Goal: Task Accomplishment & Management: Manage account settings

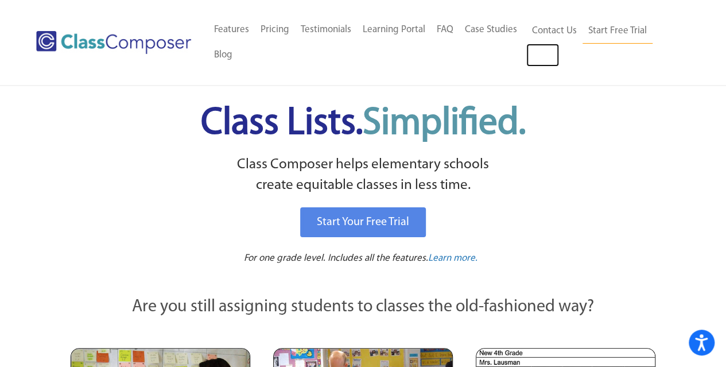
click at [544, 59] on link "Log In" at bounding box center [543, 55] width 33 height 23
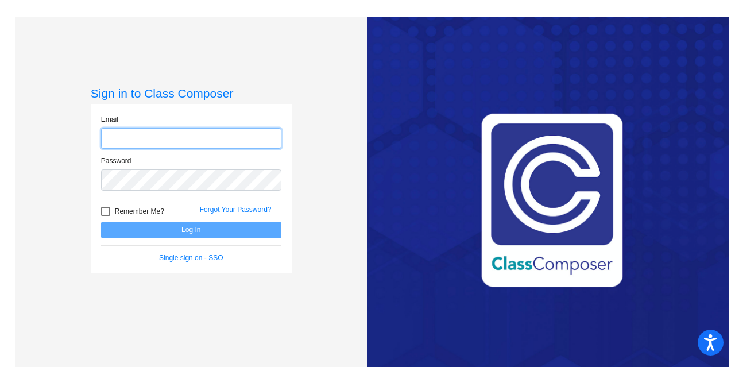
click at [213, 138] on input "email" at bounding box center [191, 138] width 180 height 21
type input "[EMAIL_ADDRESS][DOMAIN_NAME]"
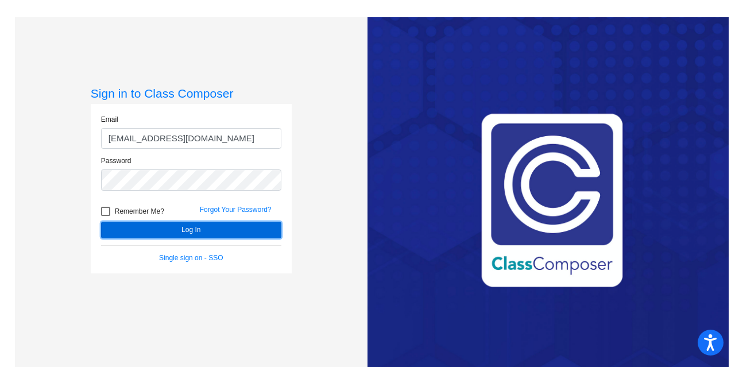
click at [239, 229] on button "Log In" at bounding box center [191, 230] width 180 height 17
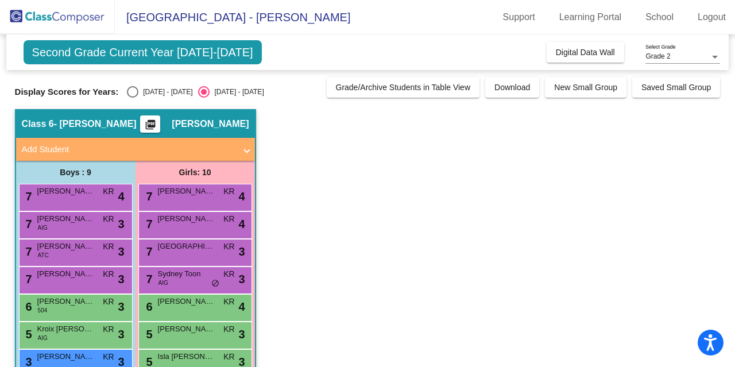
click at [711, 61] on div "Grade 2 Select Grade" at bounding box center [682, 54] width 75 height 20
click at [675, 55] on span "Grade 2" at bounding box center [682, 57] width 75 height 21
